Goal: Find specific page/section: Find specific page/section

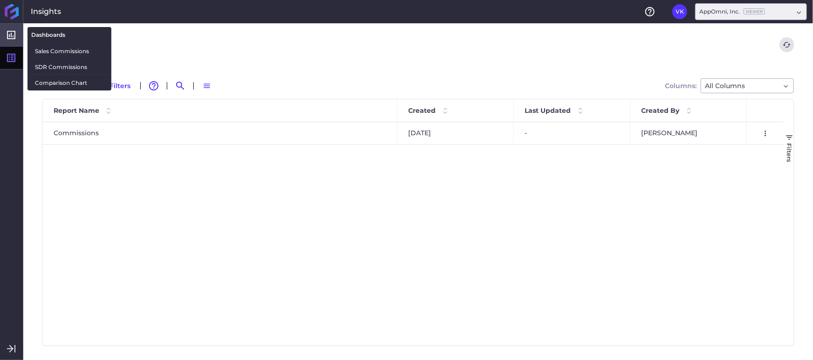
click at [14, 36] on icon at bounding box center [11, 35] width 8 height 8
click at [56, 51] on span "Sales Commissions" at bounding box center [69, 51] width 69 height 10
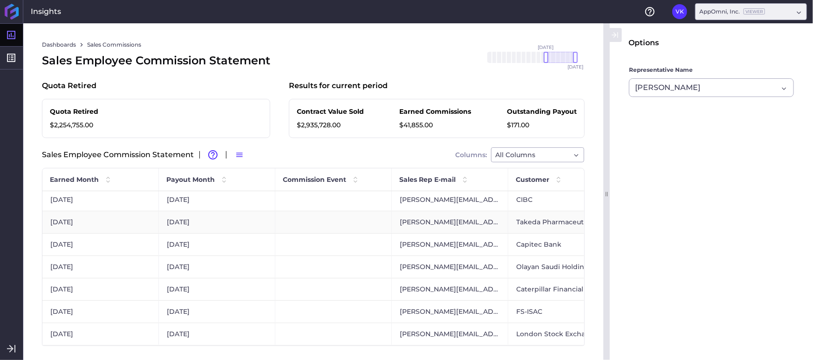
scroll to position [0, 9]
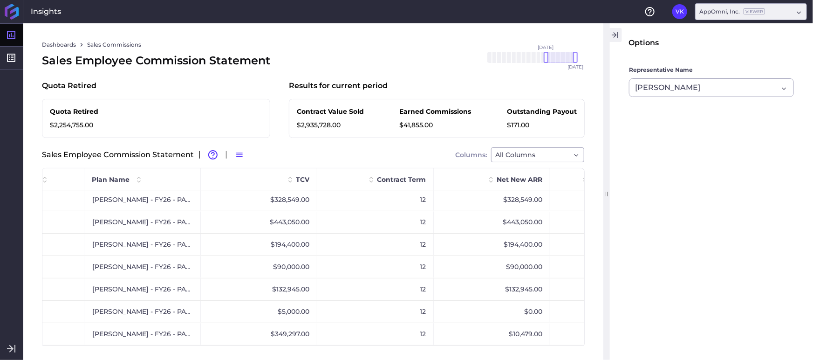
click at [617, 33] on icon "button" at bounding box center [615, 34] width 8 height 11
